Goal: Communication & Community: Answer question/provide support

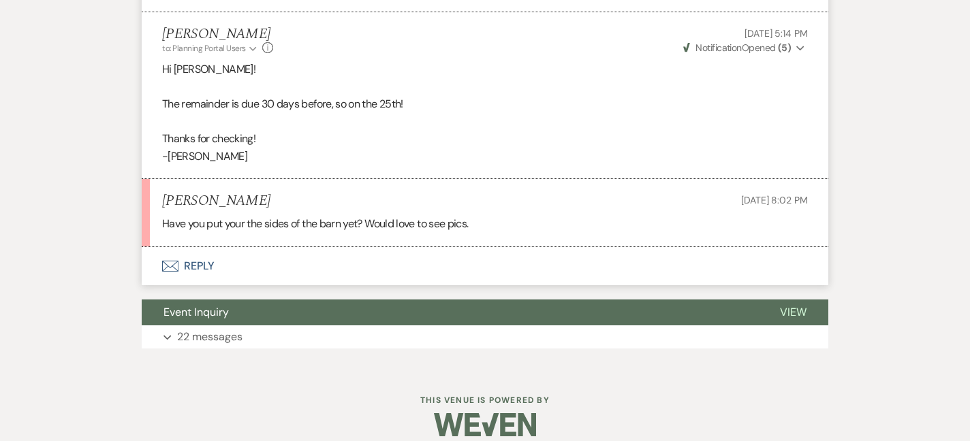
click at [214, 285] on button "Envelope Reply" at bounding box center [485, 266] width 687 height 38
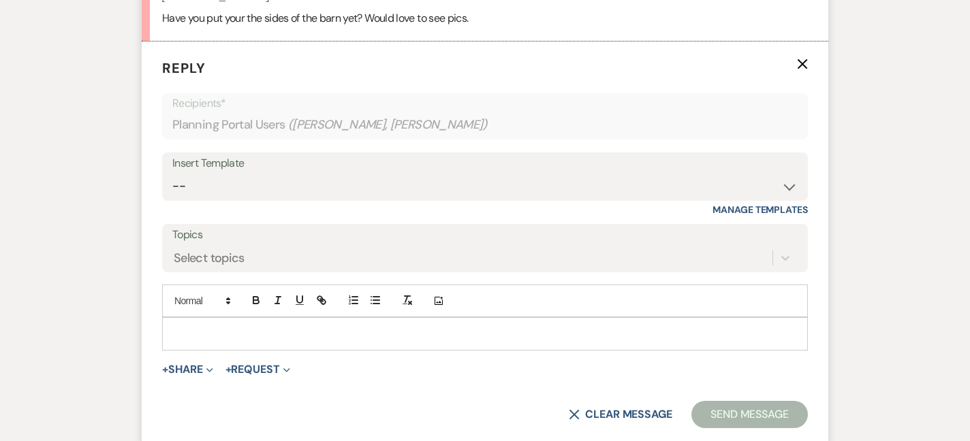
scroll to position [4926, 0]
click at [214, 340] on p at bounding box center [485, 332] width 624 height 15
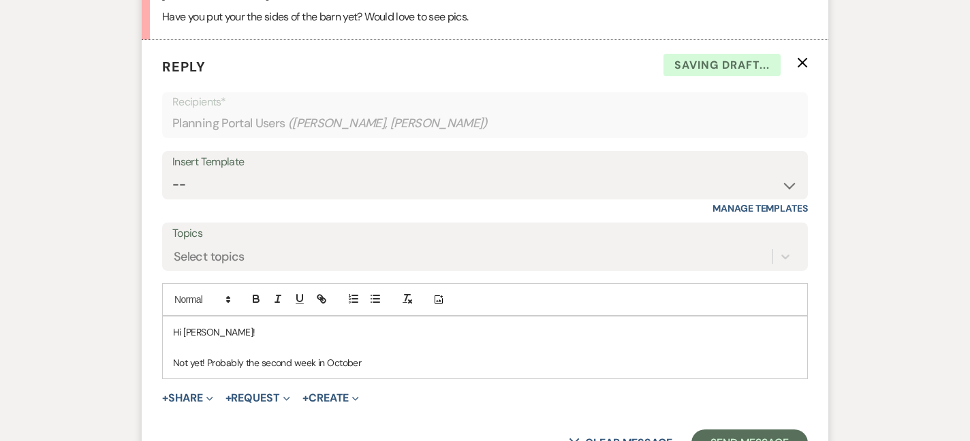
click at [213, 371] on p "Not yet! Probably the second week in October" at bounding box center [485, 363] width 624 height 15
drag, startPoint x: 371, startPoint y: 377, endPoint x: 210, endPoint y: 375, distance: 160.8
click at [210, 371] on p "Not yet! Throbably the second week in October" at bounding box center [485, 363] width 624 height 15
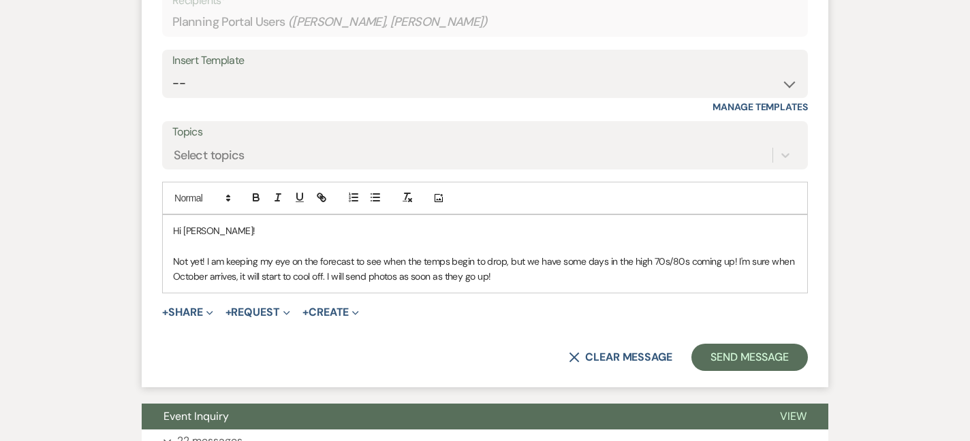
scroll to position [5031, 0]
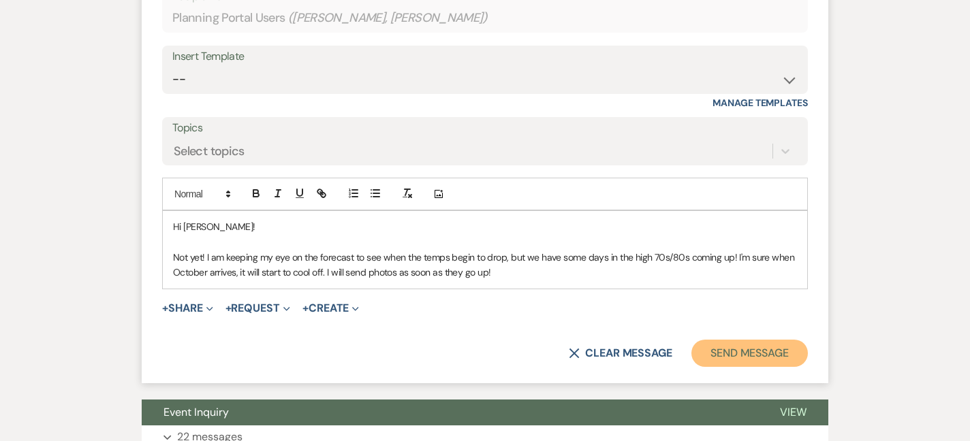
click at [770, 364] on button "Send Message" at bounding box center [749, 353] width 116 height 27
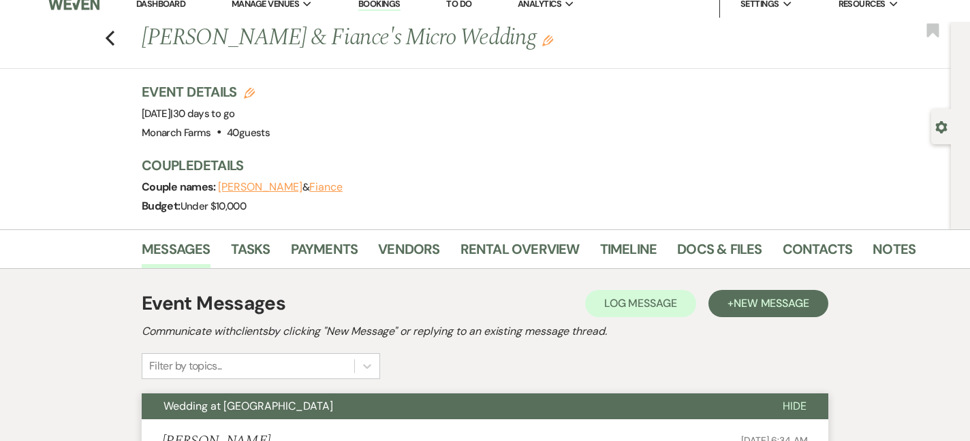
scroll to position [0, 0]
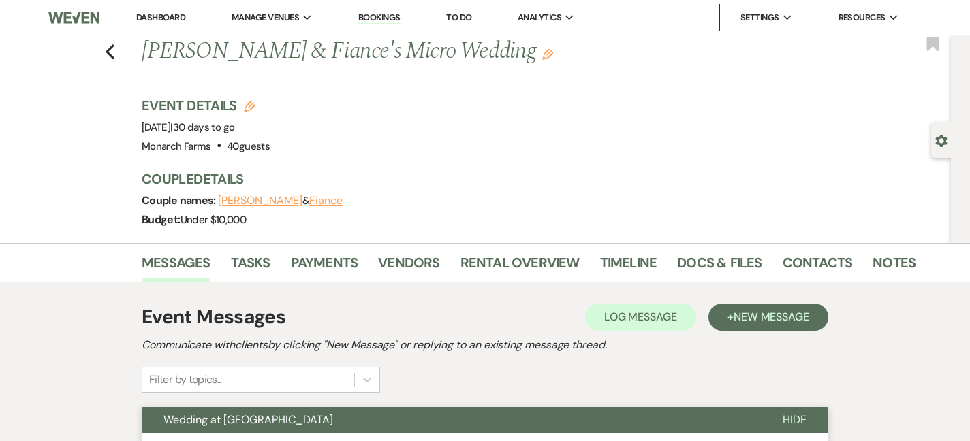
click at [164, 16] on link "Dashboard" at bounding box center [160, 18] width 49 height 12
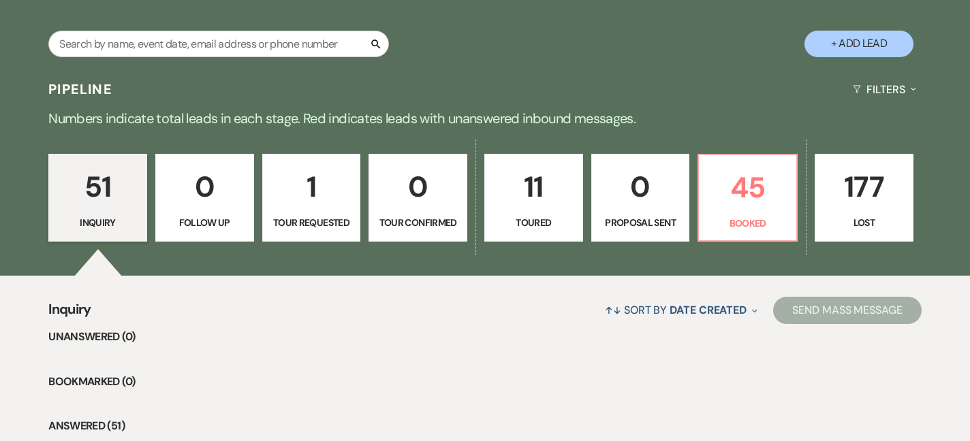
scroll to position [249, 0]
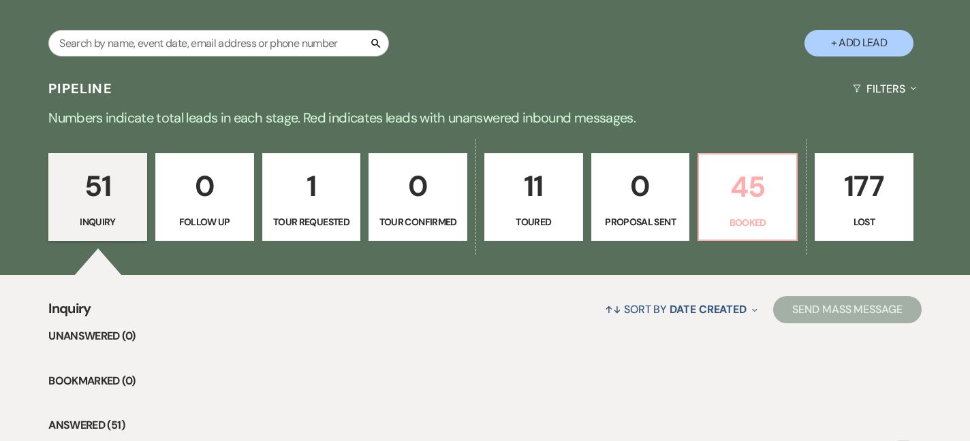
click at [725, 211] on link "45 Booked" at bounding box center [748, 197] width 100 height 89
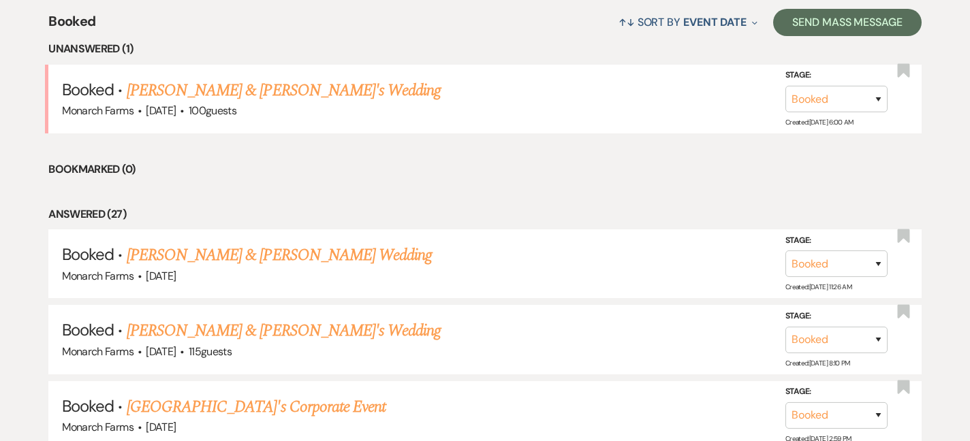
scroll to position [535, 0]
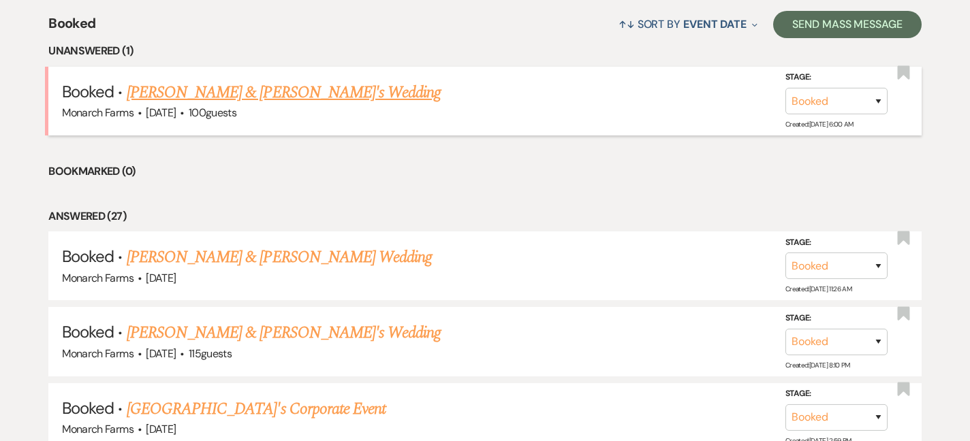
click at [260, 91] on link "[PERSON_NAME] & [PERSON_NAME]'s Wedding" at bounding box center [284, 92] width 315 height 25
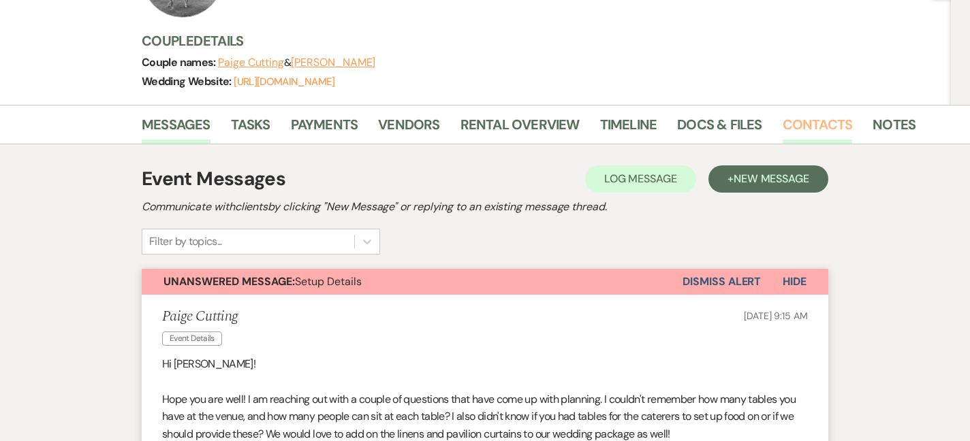
scroll to position [162, 0]
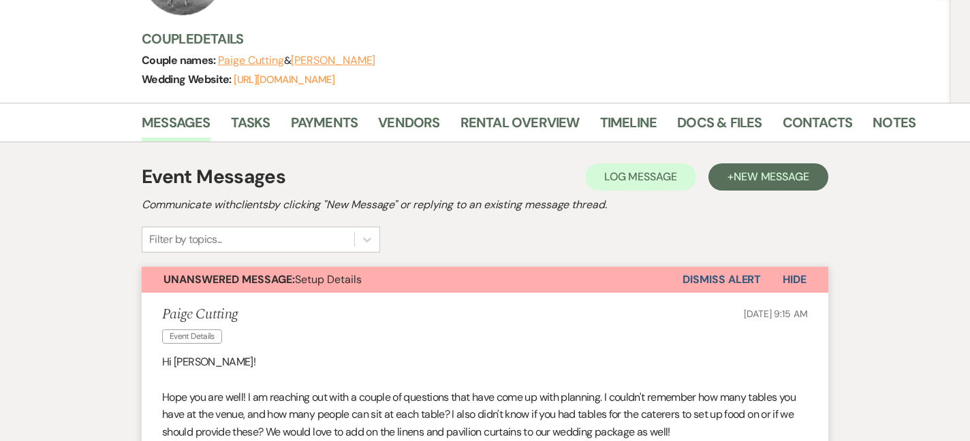
click at [749, 279] on button "Dismiss Alert" at bounding box center [722, 280] width 78 height 26
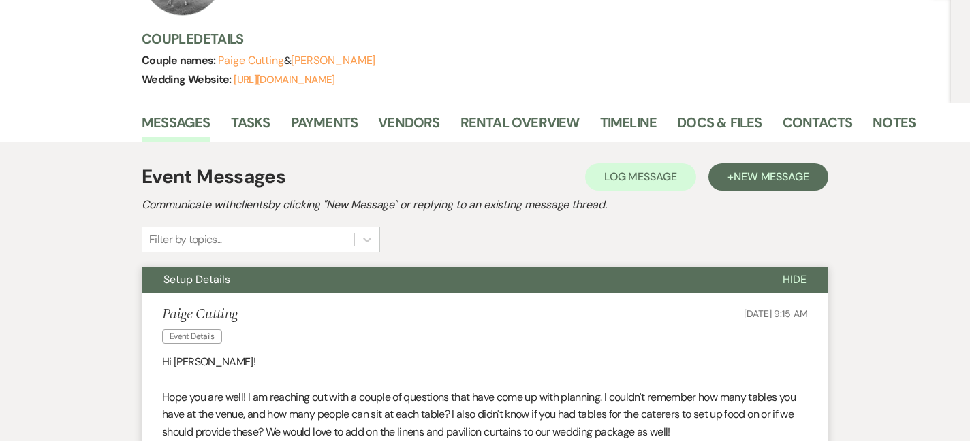
scroll to position [0, 0]
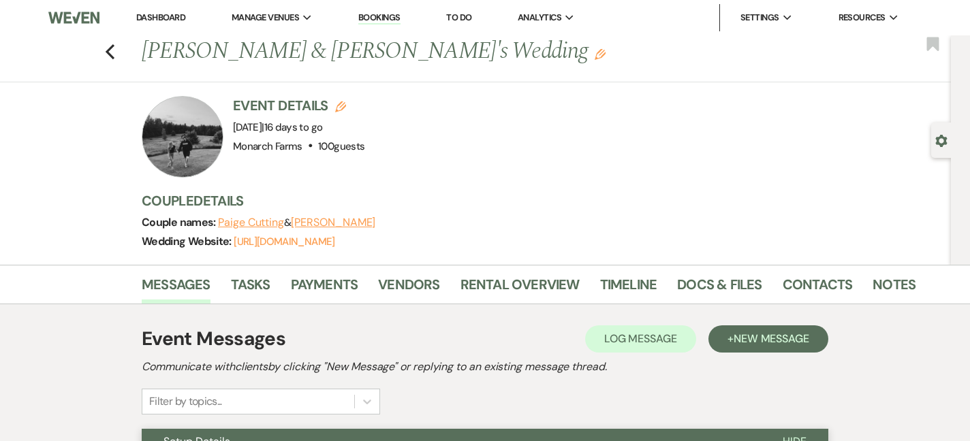
click at [160, 19] on link "Dashboard" at bounding box center [160, 18] width 49 height 12
